Goal: Browse casually

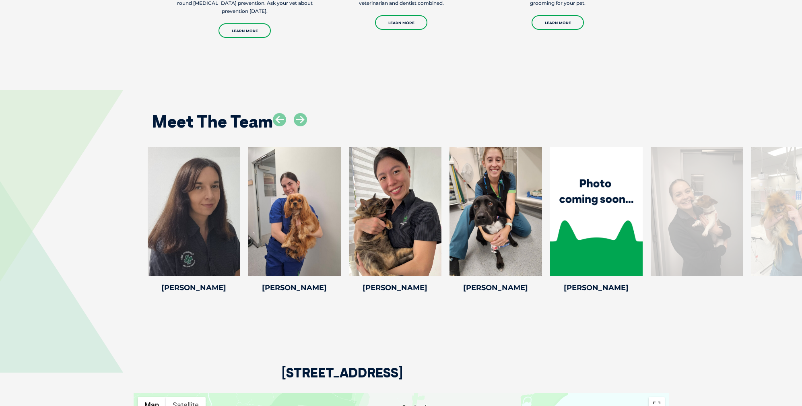
scroll to position [1742, 0]
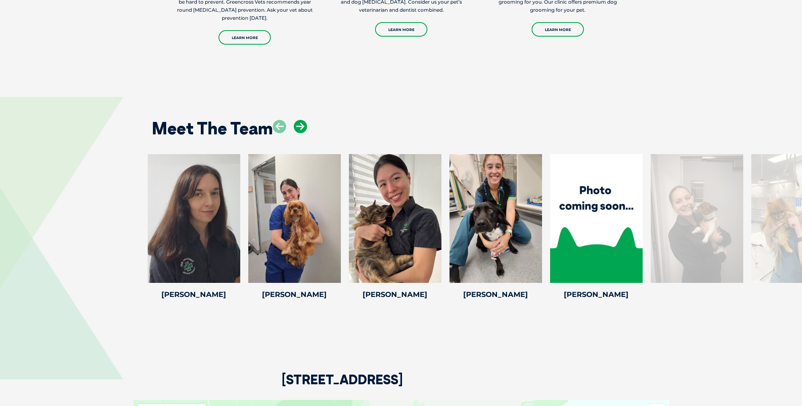
click at [299, 123] on icon at bounding box center [300, 126] width 13 height 13
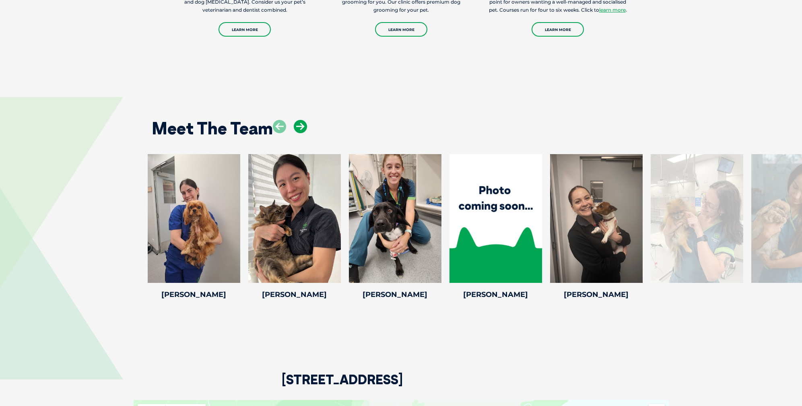
click at [299, 123] on icon at bounding box center [300, 126] width 13 height 13
click at [299, 124] on icon at bounding box center [300, 126] width 13 height 13
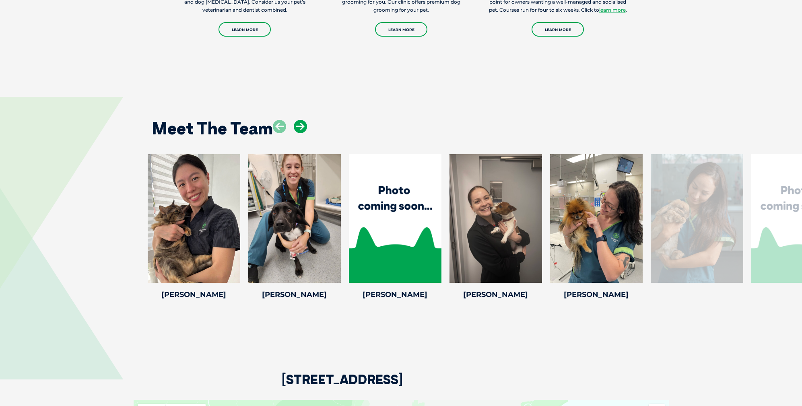
click at [299, 124] on icon at bounding box center [300, 126] width 13 height 13
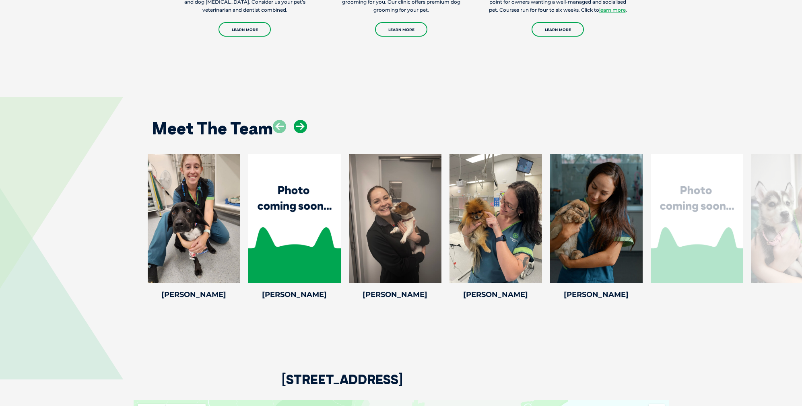
click at [299, 124] on icon at bounding box center [300, 126] width 13 height 13
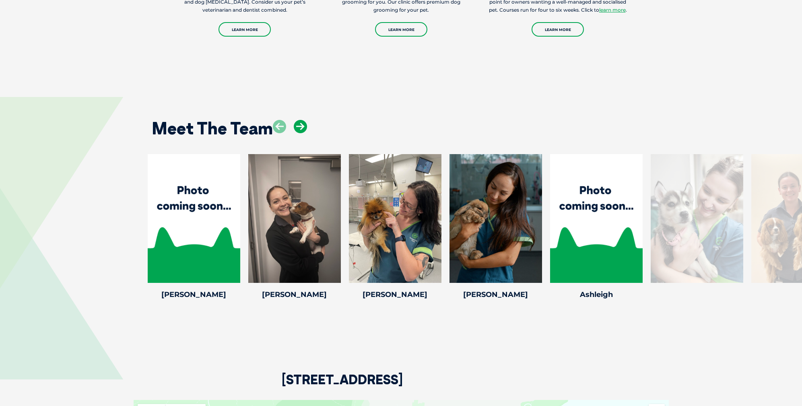
click at [299, 124] on icon at bounding box center [300, 126] width 13 height 13
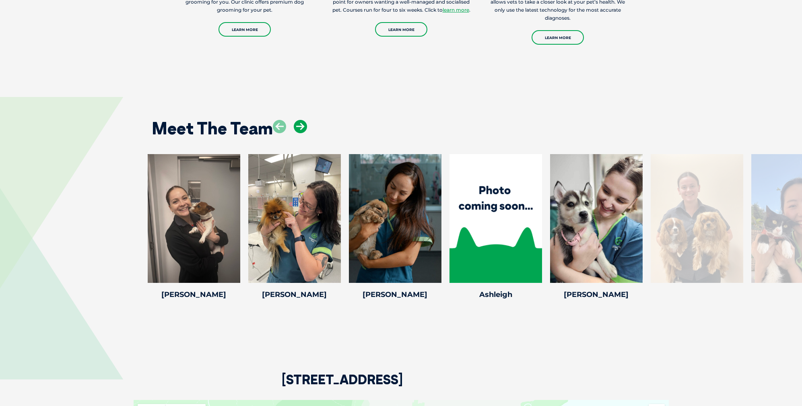
click at [299, 124] on icon at bounding box center [300, 126] width 13 height 13
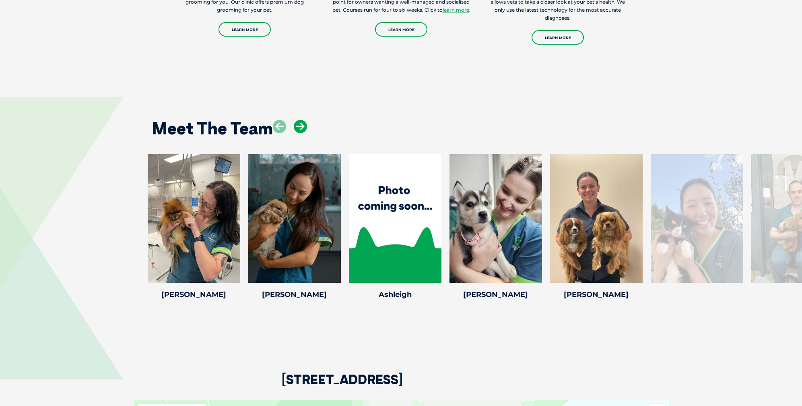
click at [299, 124] on icon at bounding box center [300, 126] width 13 height 13
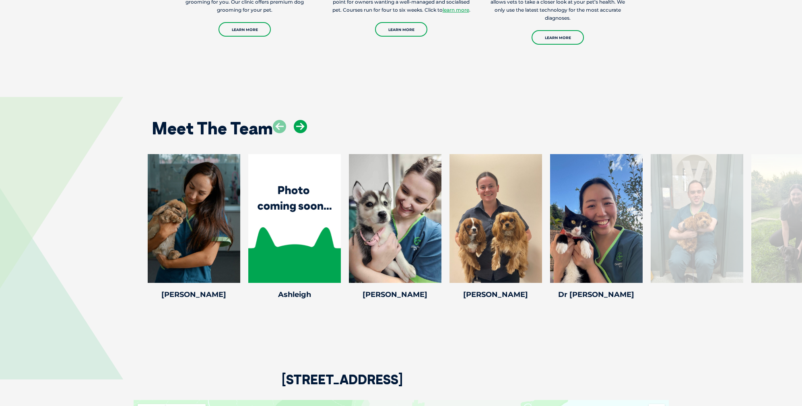
click at [299, 124] on icon at bounding box center [300, 126] width 13 height 13
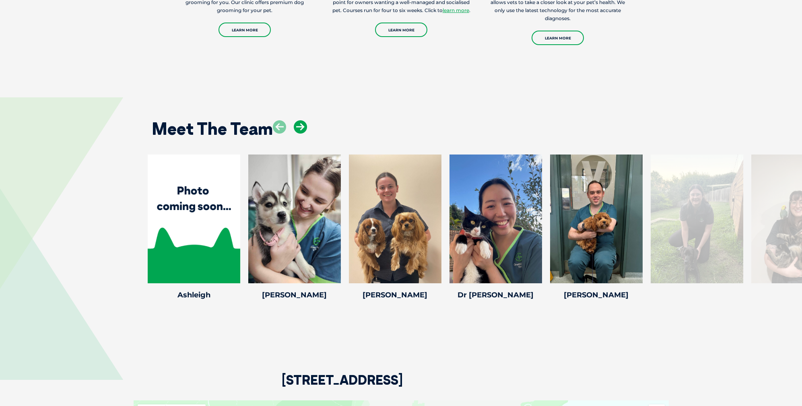
click at [299, 124] on icon at bounding box center [300, 126] width 13 height 13
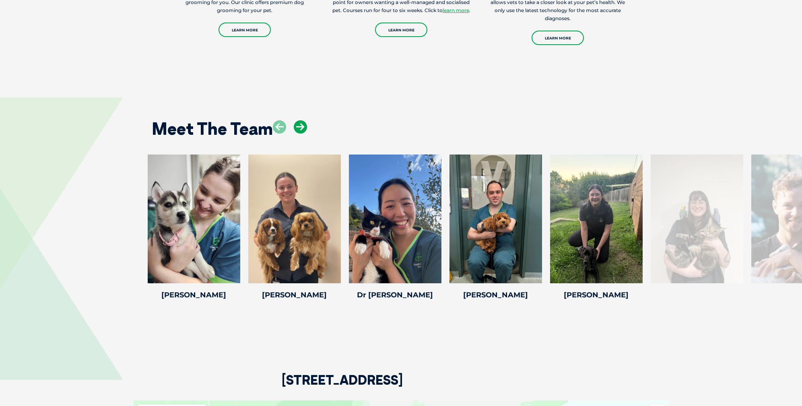
click at [299, 124] on icon at bounding box center [300, 126] width 13 height 13
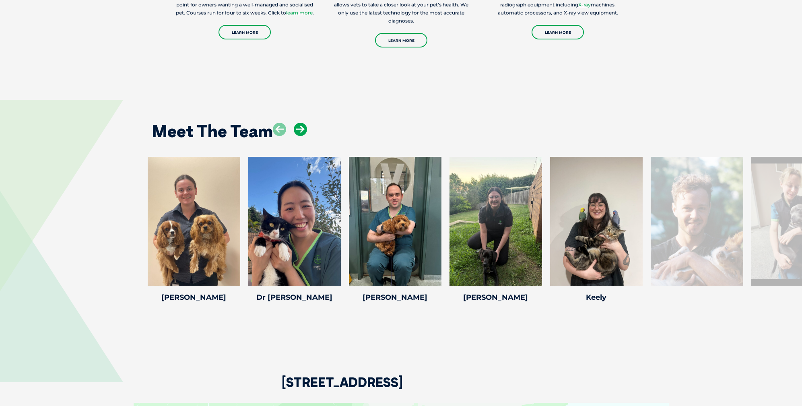
click at [299, 124] on icon at bounding box center [300, 129] width 13 height 13
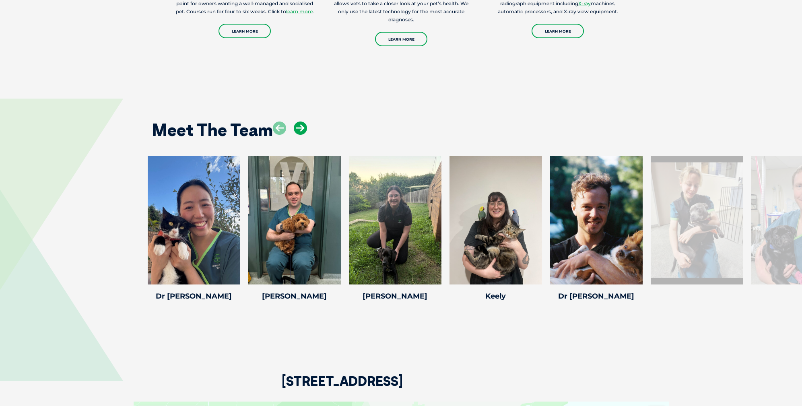
click at [299, 124] on icon at bounding box center [300, 128] width 13 height 13
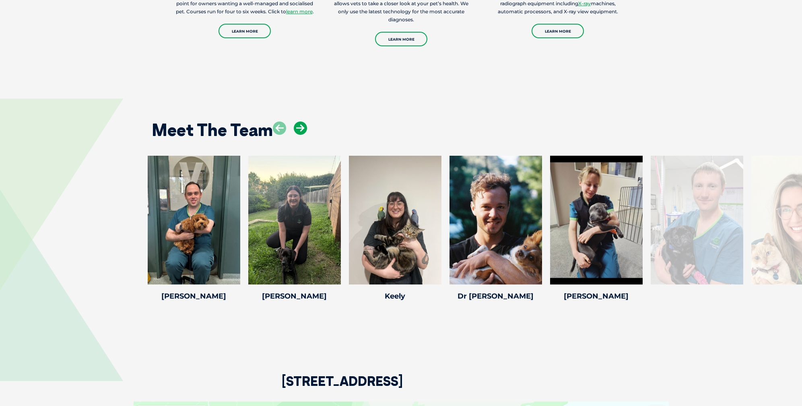
scroll to position [1743, 0]
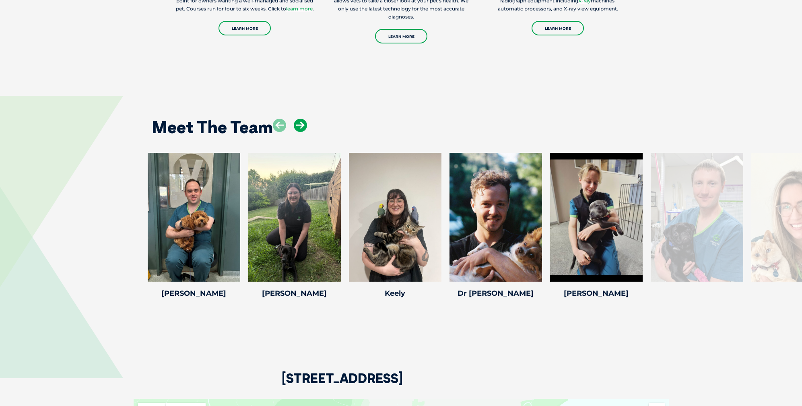
click at [299, 124] on icon at bounding box center [300, 125] width 13 height 13
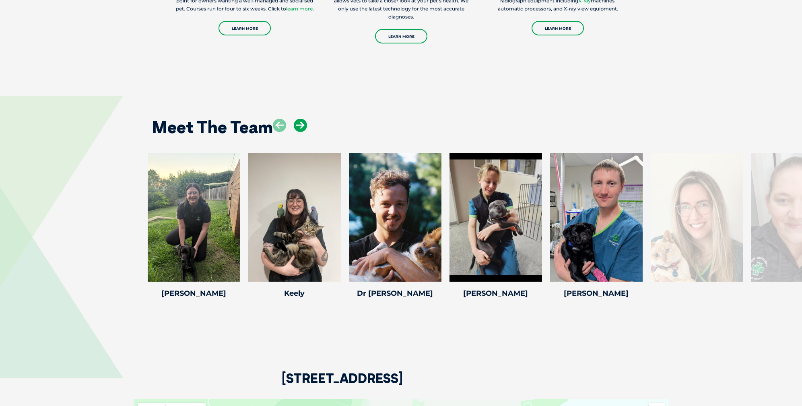
click at [299, 124] on icon at bounding box center [300, 125] width 13 height 13
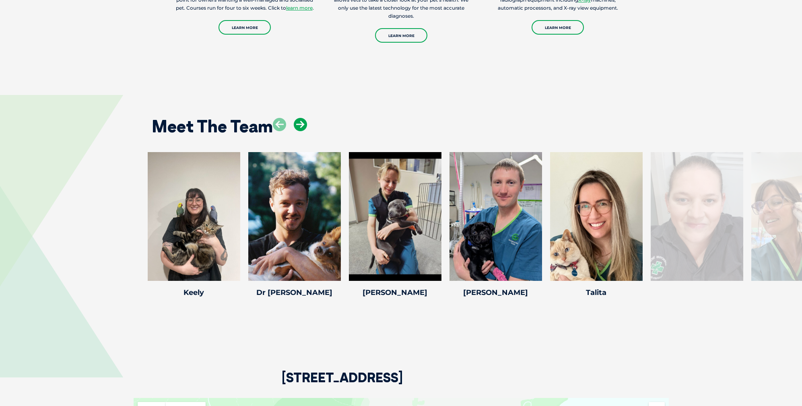
click at [299, 124] on icon at bounding box center [300, 124] width 13 height 13
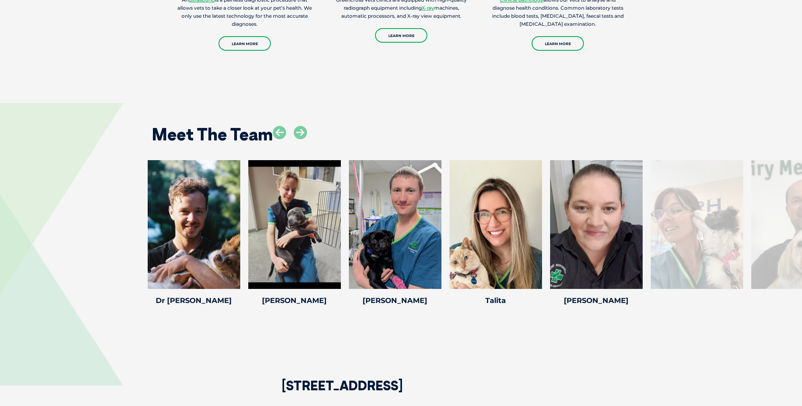
scroll to position [1735, 0]
click at [303, 133] on icon at bounding box center [300, 132] width 13 height 13
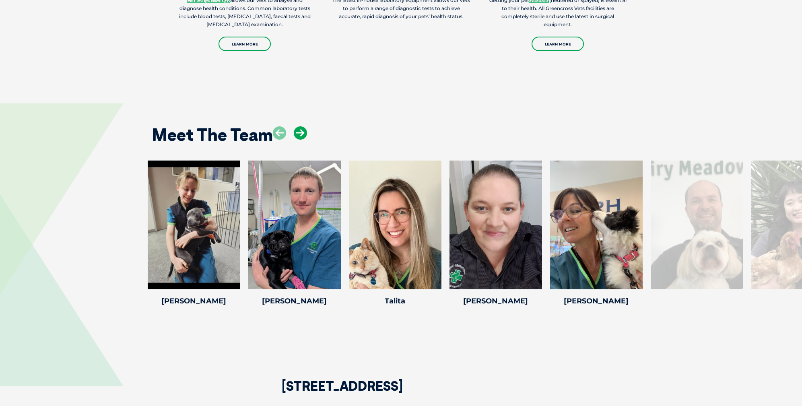
click at [303, 133] on icon at bounding box center [300, 132] width 13 height 13
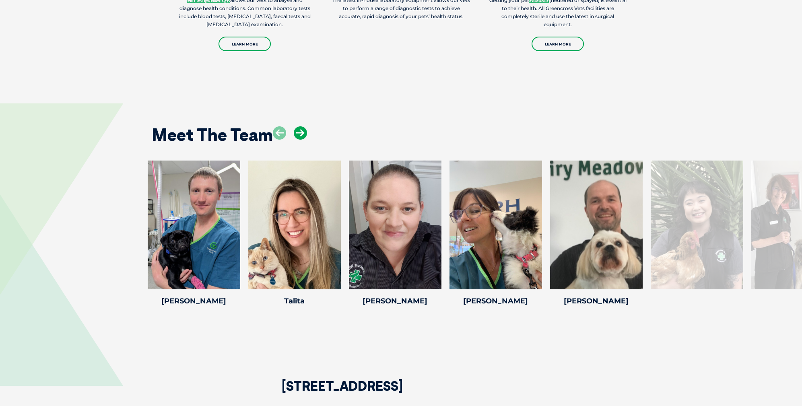
click at [303, 133] on icon at bounding box center [300, 132] width 13 height 13
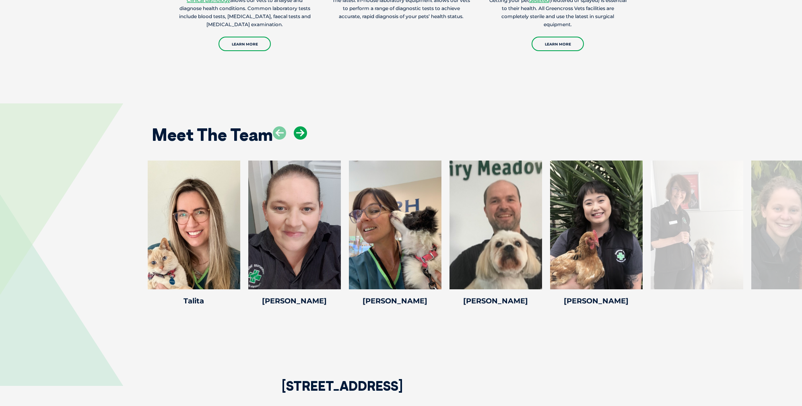
click at [303, 133] on icon at bounding box center [300, 132] width 13 height 13
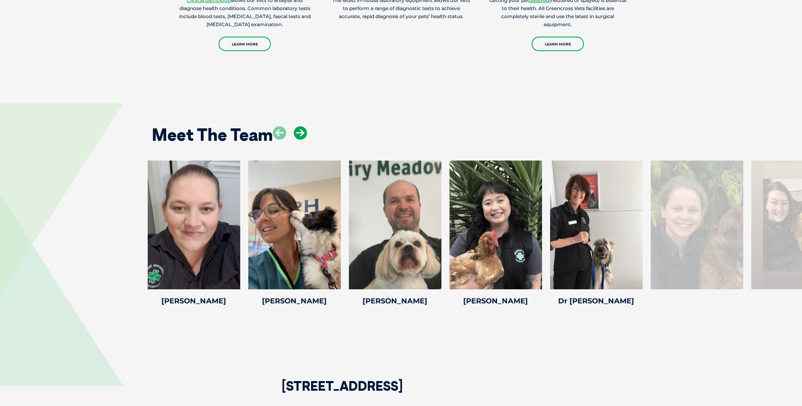
click at [303, 133] on icon at bounding box center [300, 132] width 13 height 13
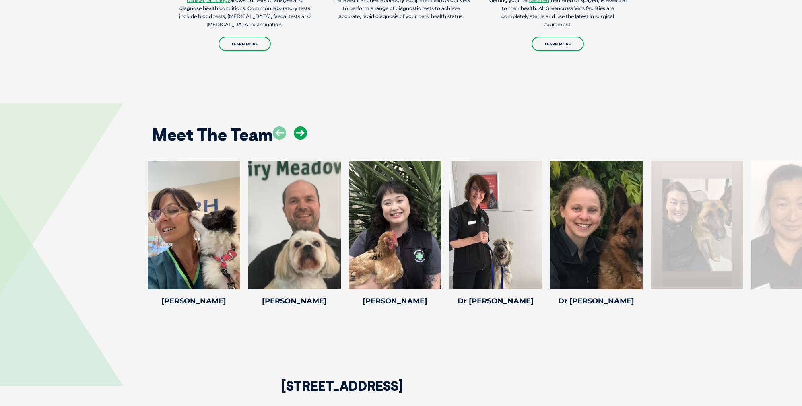
click at [303, 133] on icon at bounding box center [300, 132] width 13 height 13
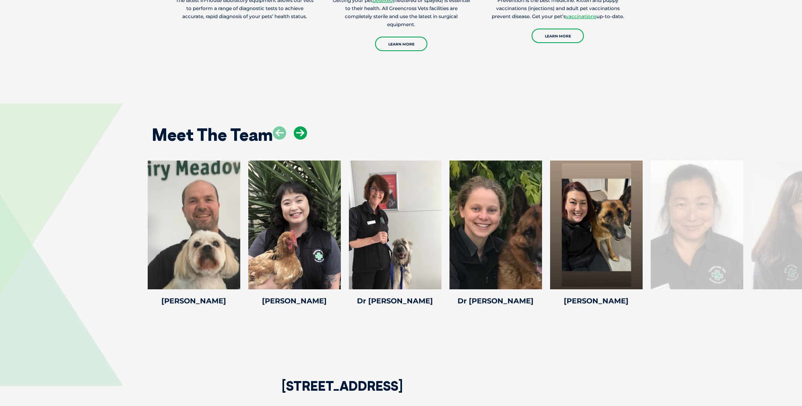
click at [303, 133] on icon at bounding box center [300, 132] width 13 height 13
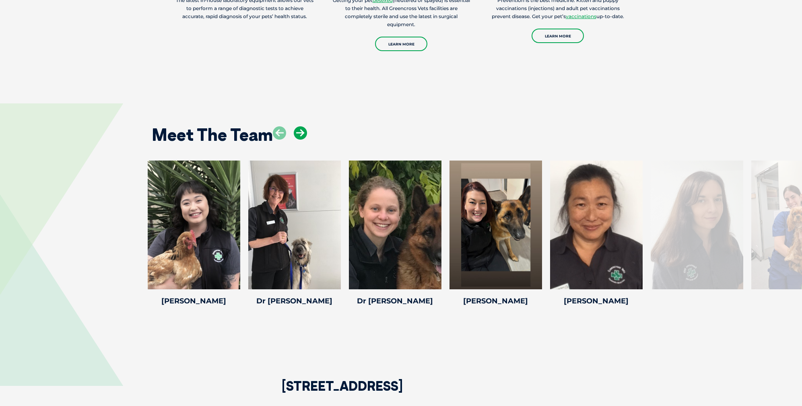
click at [303, 133] on icon at bounding box center [300, 132] width 13 height 13
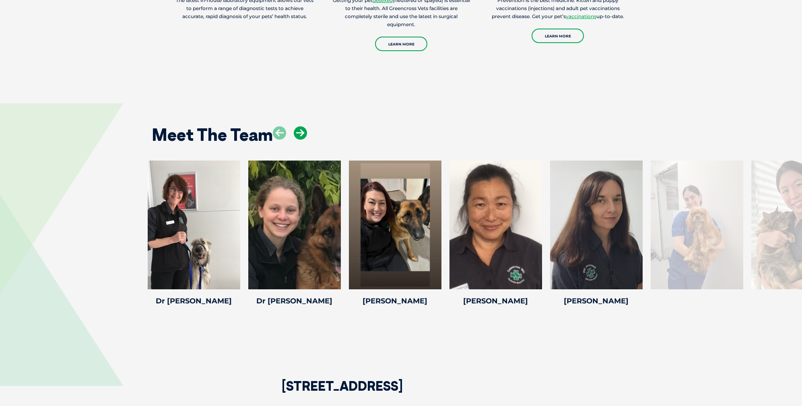
click at [303, 133] on icon at bounding box center [300, 132] width 13 height 13
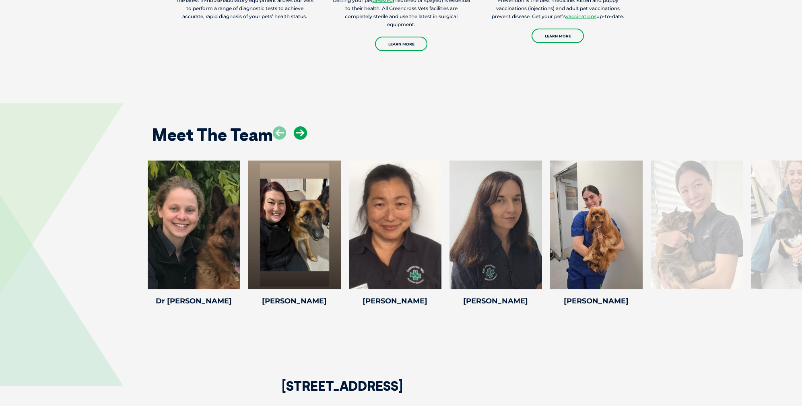
click at [303, 133] on icon at bounding box center [300, 132] width 13 height 13
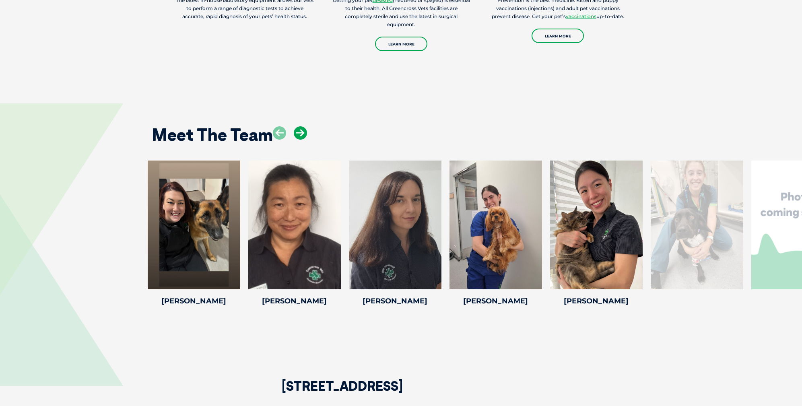
click at [303, 133] on icon at bounding box center [300, 132] width 13 height 13
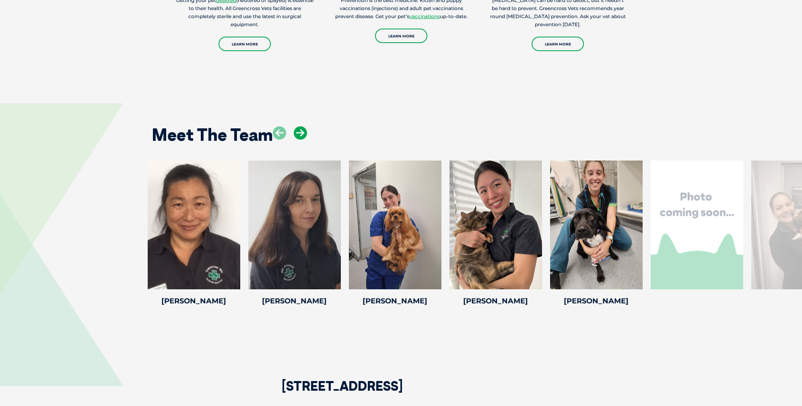
click at [303, 133] on icon at bounding box center [300, 132] width 13 height 13
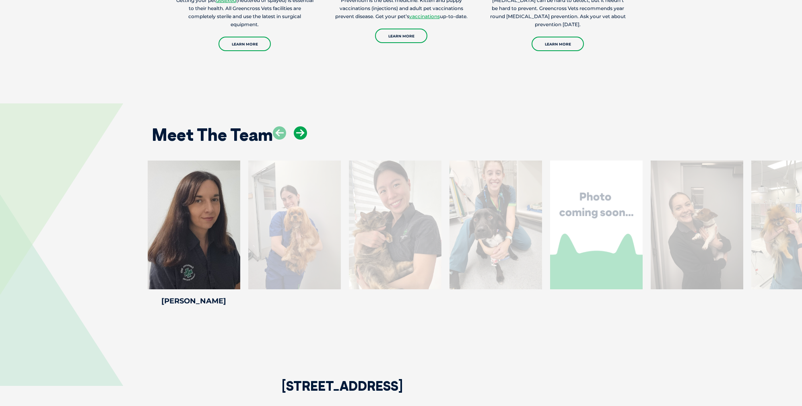
click at [303, 133] on icon at bounding box center [300, 132] width 13 height 13
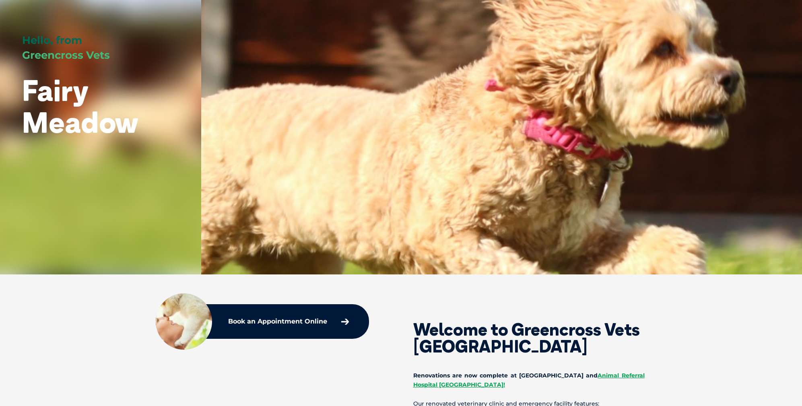
scroll to position [0, 0]
